Goal: Contribute content

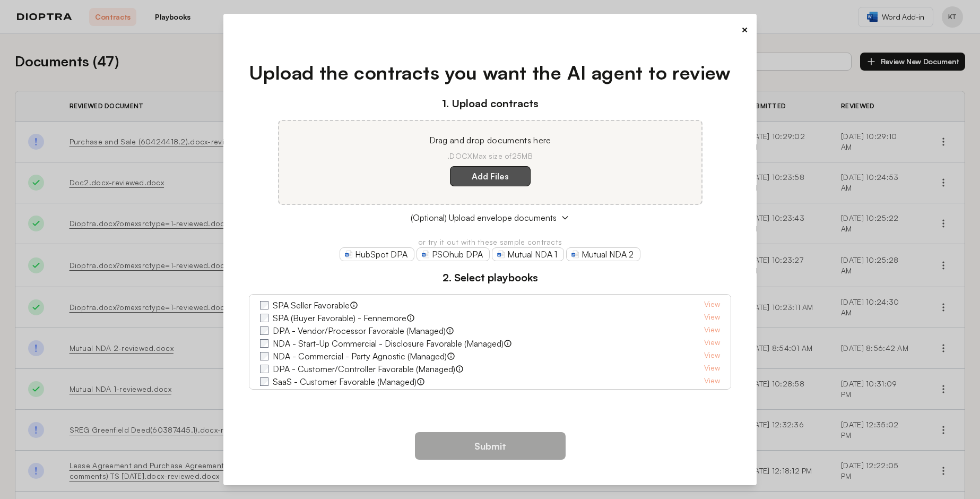
click at [480, 177] on label "Add Files" at bounding box center [490, 176] width 81 height 20
click at [0, 0] on here "Add Files" at bounding box center [0, 0] width 0 height 0
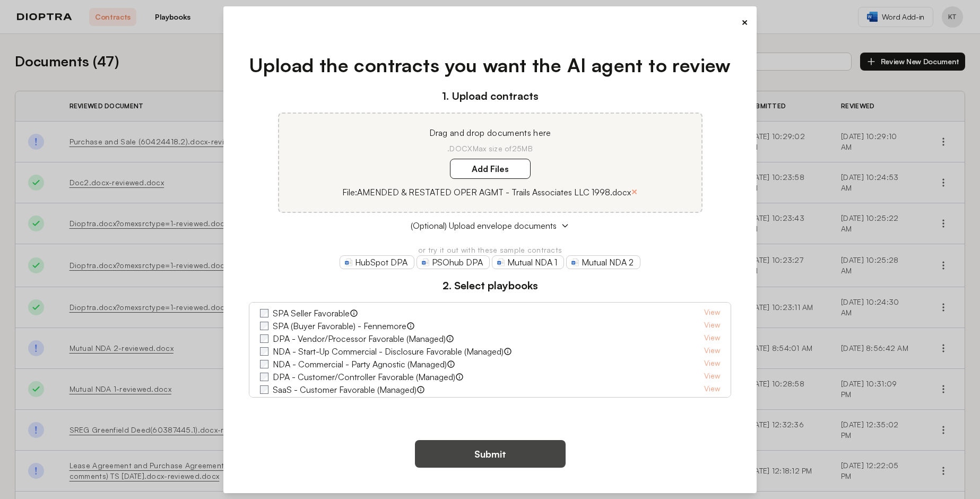
click at [491, 454] on button "Submit" at bounding box center [490, 454] width 151 height 28
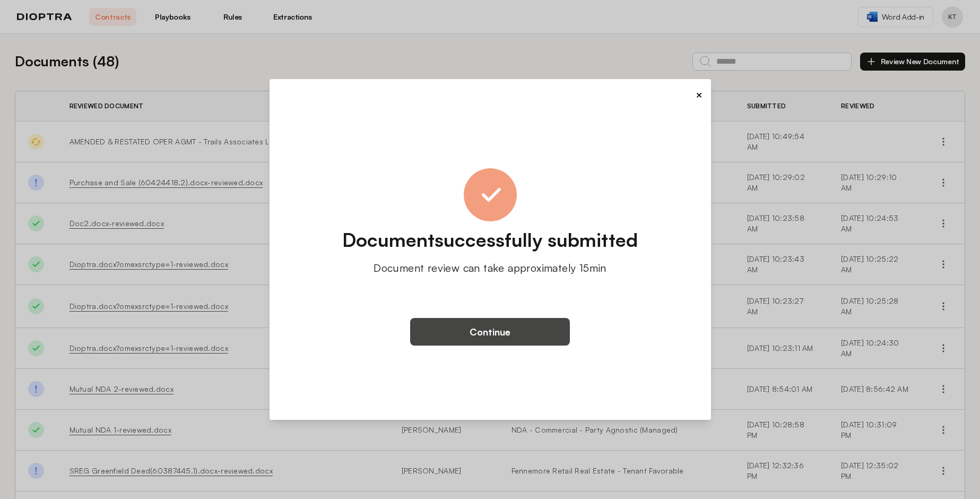
click at [472, 329] on button "Continue" at bounding box center [490, 332] width 160 height 28
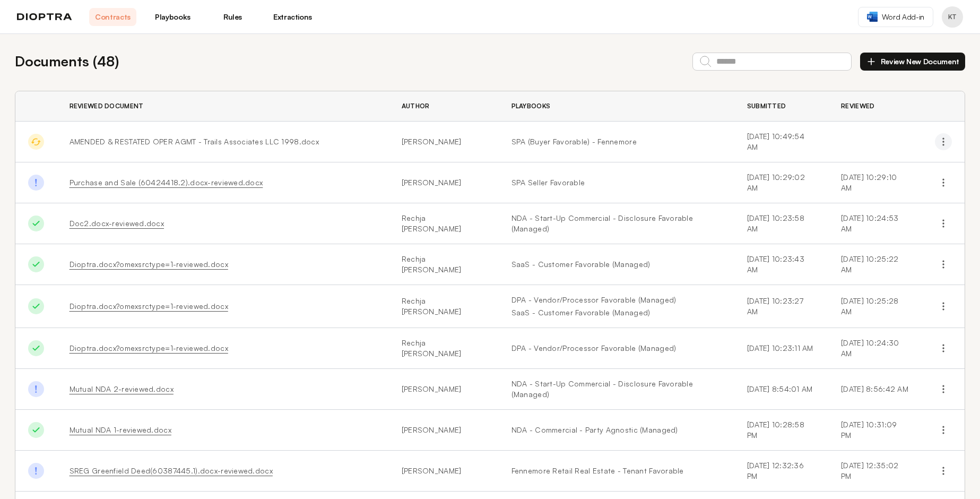
click at [938, 141] on icon "button" at bounding box center [943, 141] width 11 height 11
click at [859, 167] on icon "button" at bounding box center [861, 166] width 8 height 8
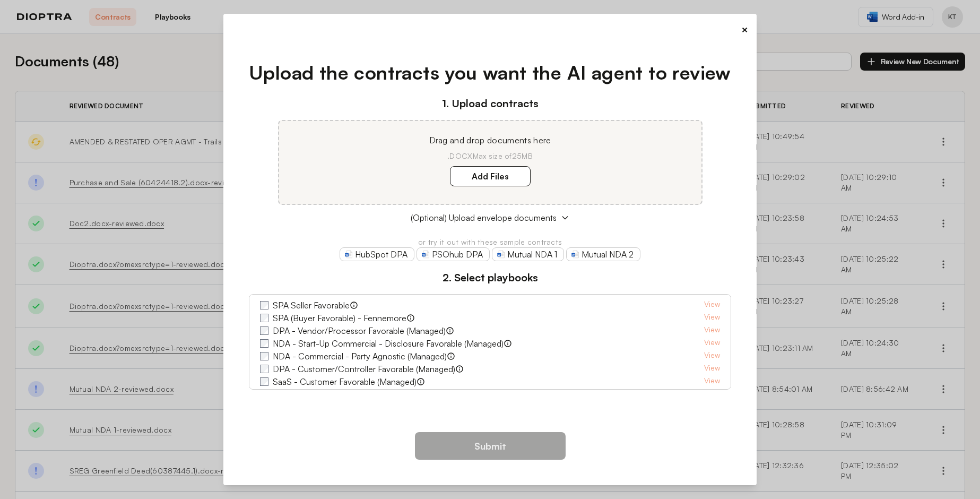
click at [746, 24] on button "×" at bounding box center [744, 29] width 7 height 15
